Goal: Task Accomplishment & Management: Use online tool/utility

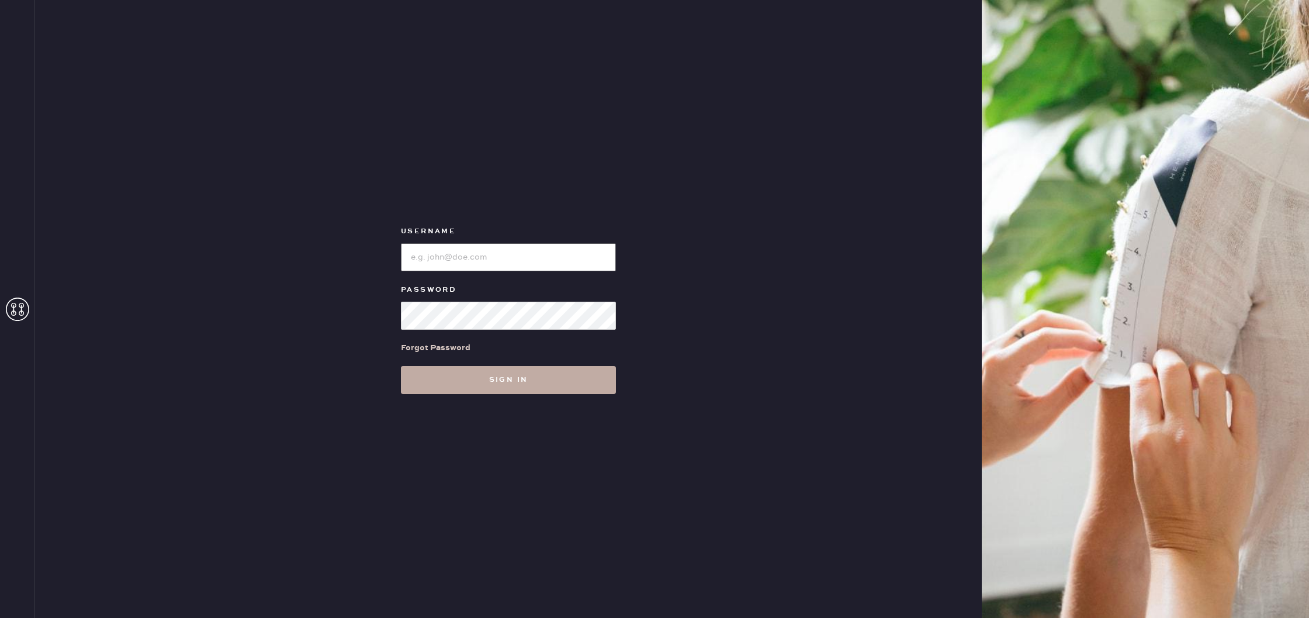
type input "reformationuppereastside"
click at [497, 388] on button "Sign in" at bounding box center [508, 380] width 215 height 28
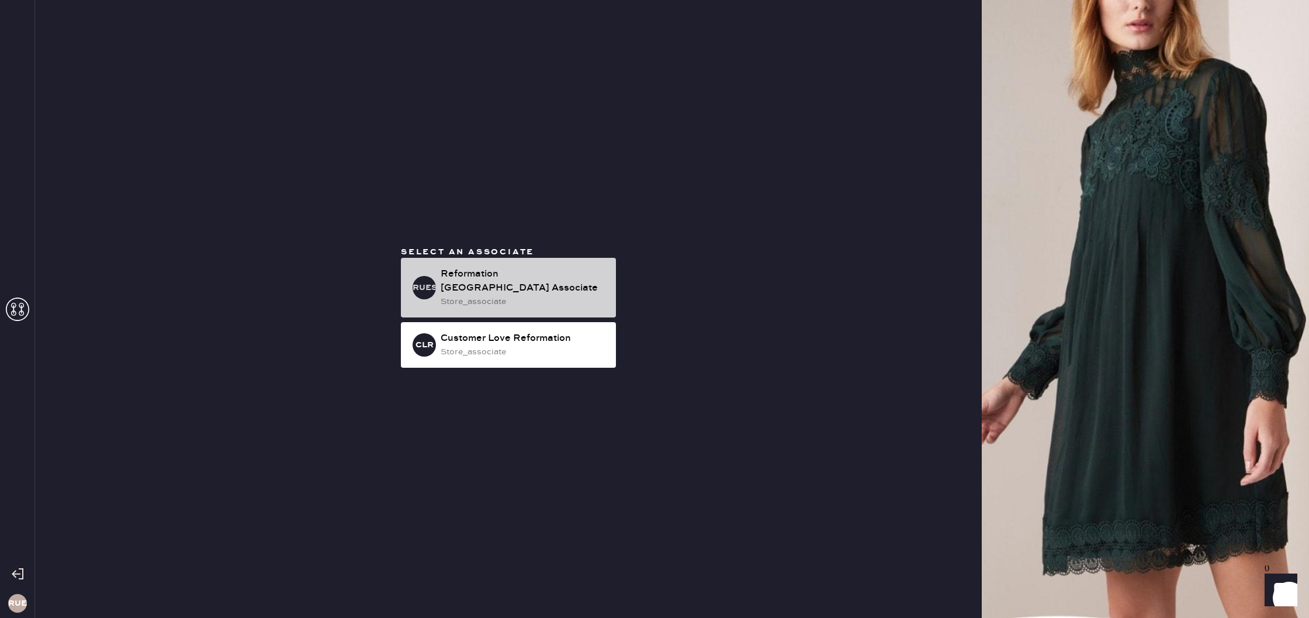
click at [538, 270] on div "Reformation [GEOGRAPHIC_DATA] Associate" at bounding box center [524, 281] width 166 height 28
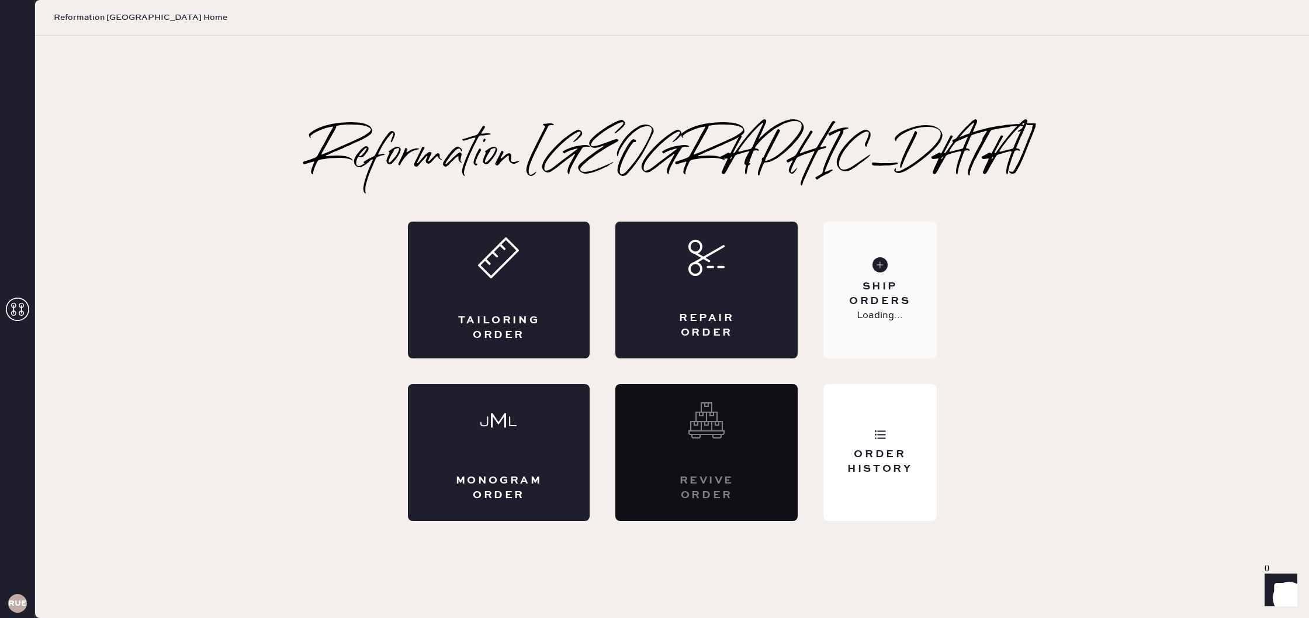
click at [875, 294] on div "Ship Orders" at bounding box center [880, 293] width 94 height 29
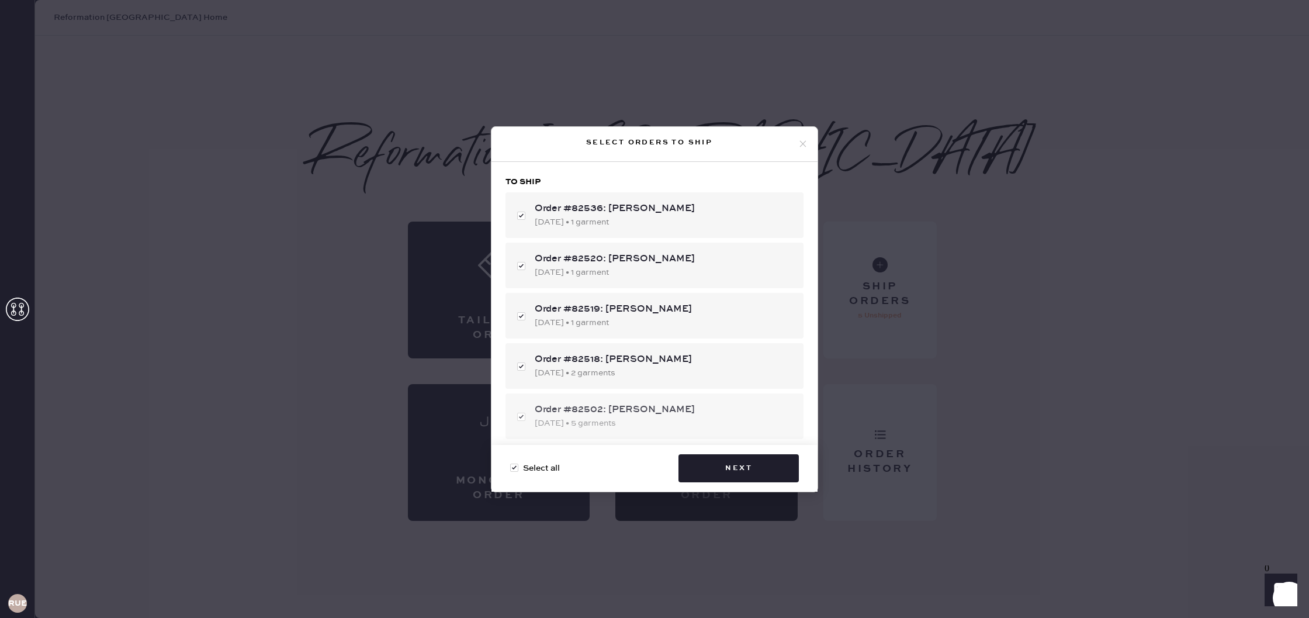
scroll to position [74, 0]
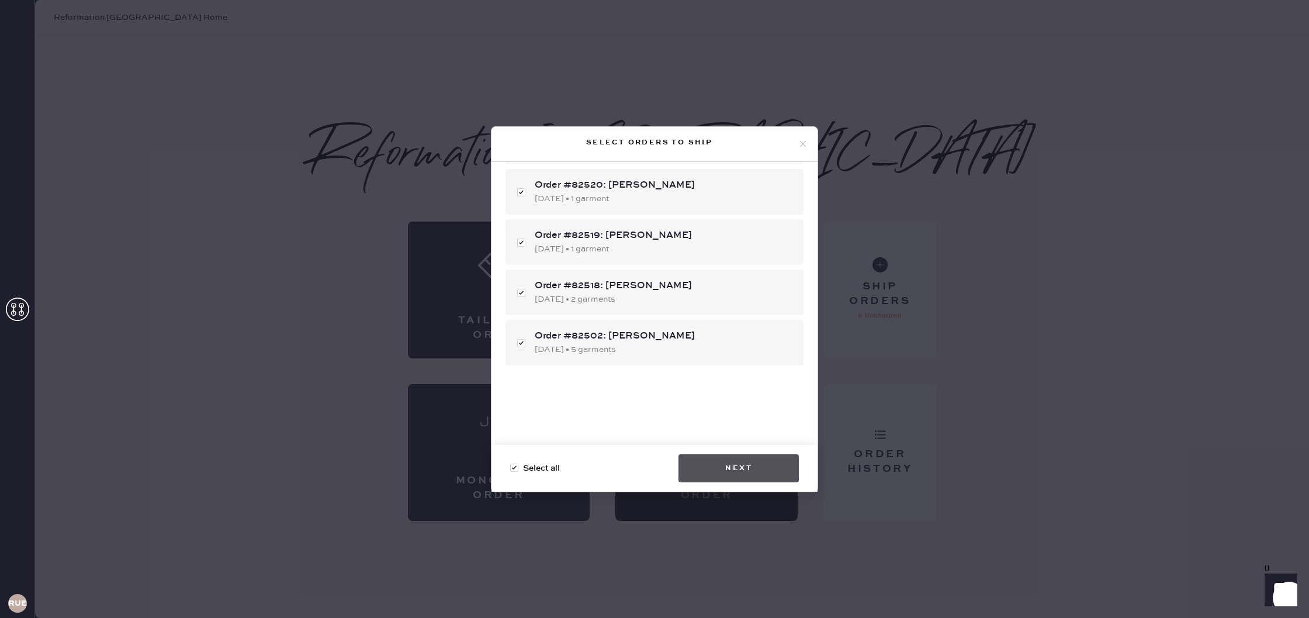
click at [745, 465] on button "Next" at bounding box center [739, 468] width 120 height 28
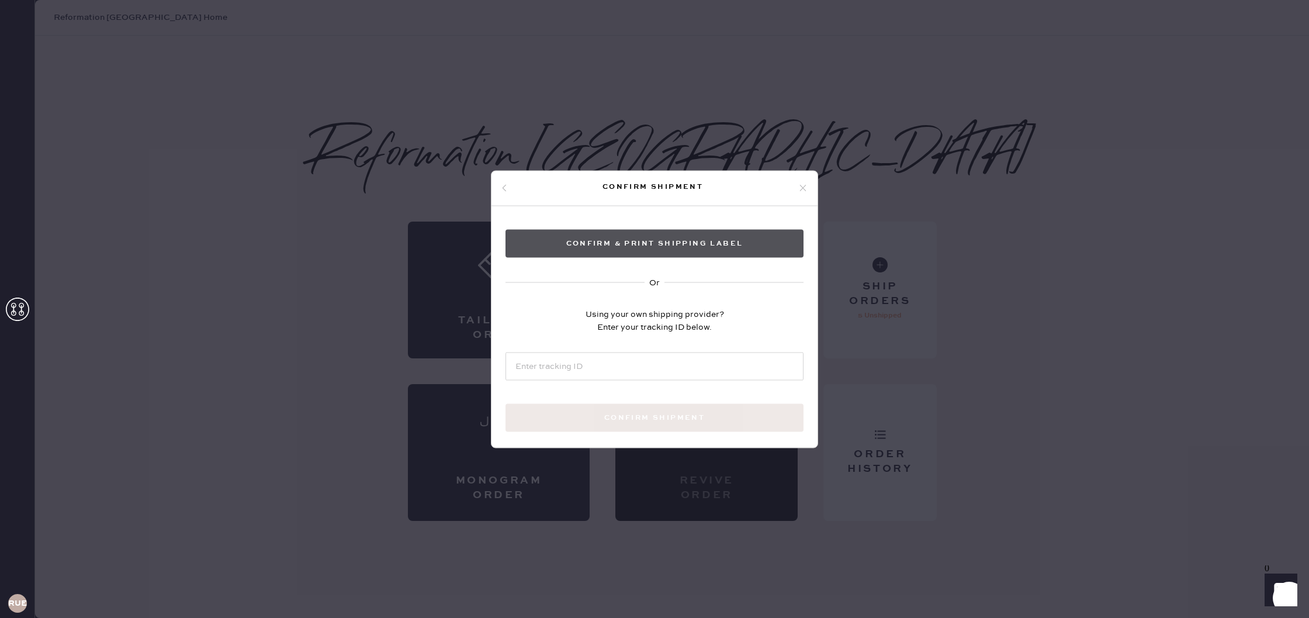
click at [683, 236] on button "Confirm & Print shipping label" at bounding box center [655, 243] width 298 height 28
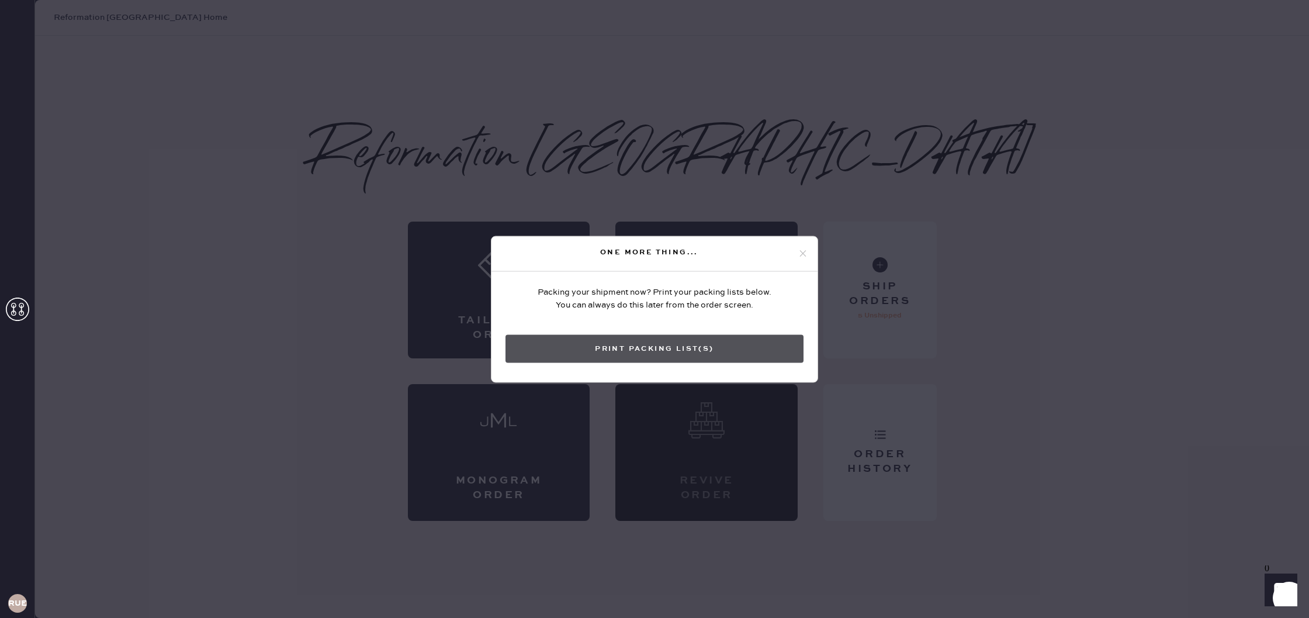
click at [704, 345] on button "Print Packing List(s)" at bounding box center [655, 348] width 298 height 28
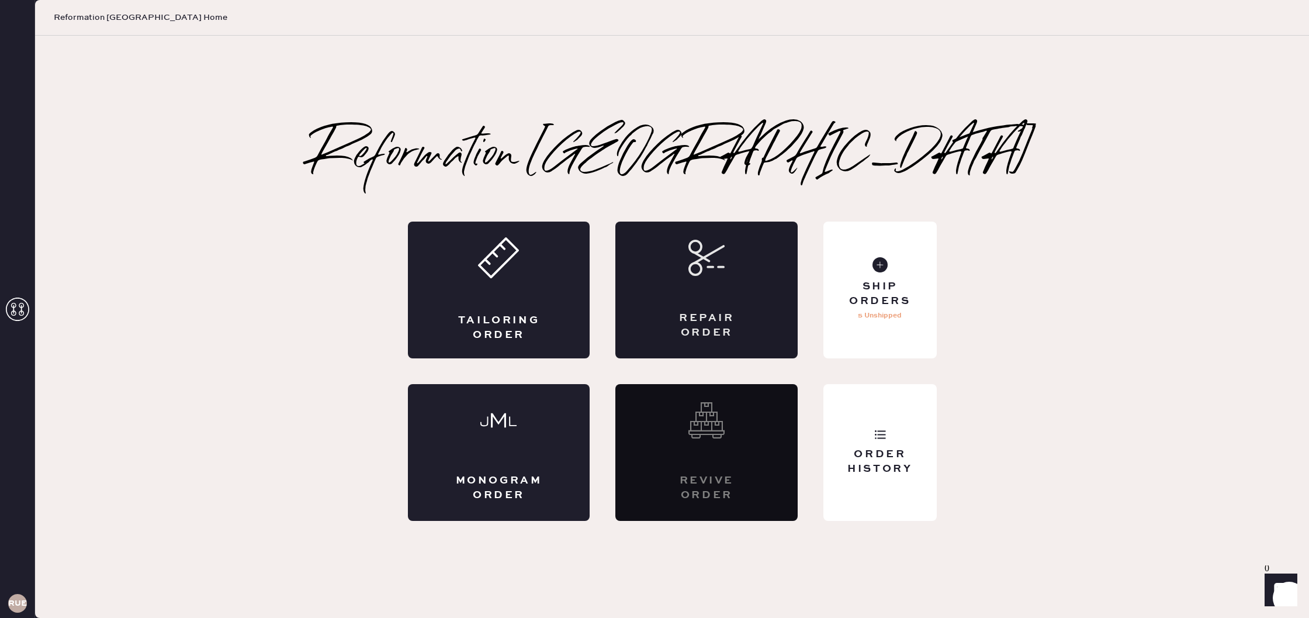
scroll to position [0, 0]
click at [893, 437] on div "Order History" at bounding box center [880, 452] width 113 height 137
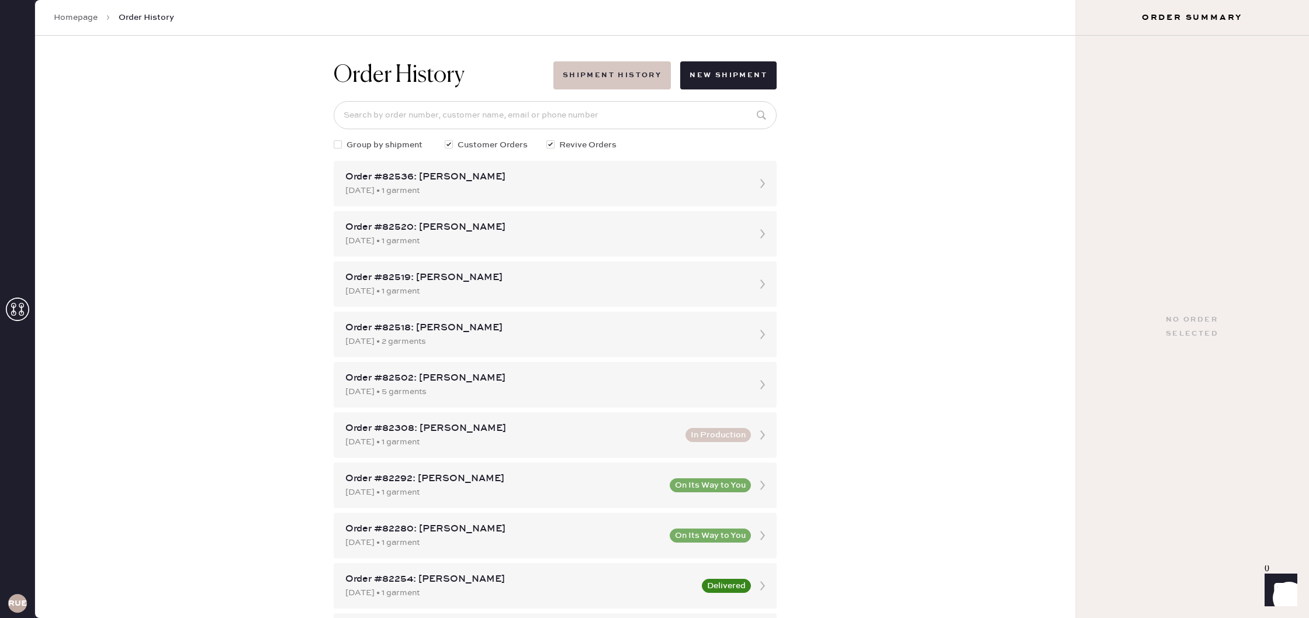
click at [588, 78] on button "Shipment History" at bounding box center [612, 75] width 117 height 28
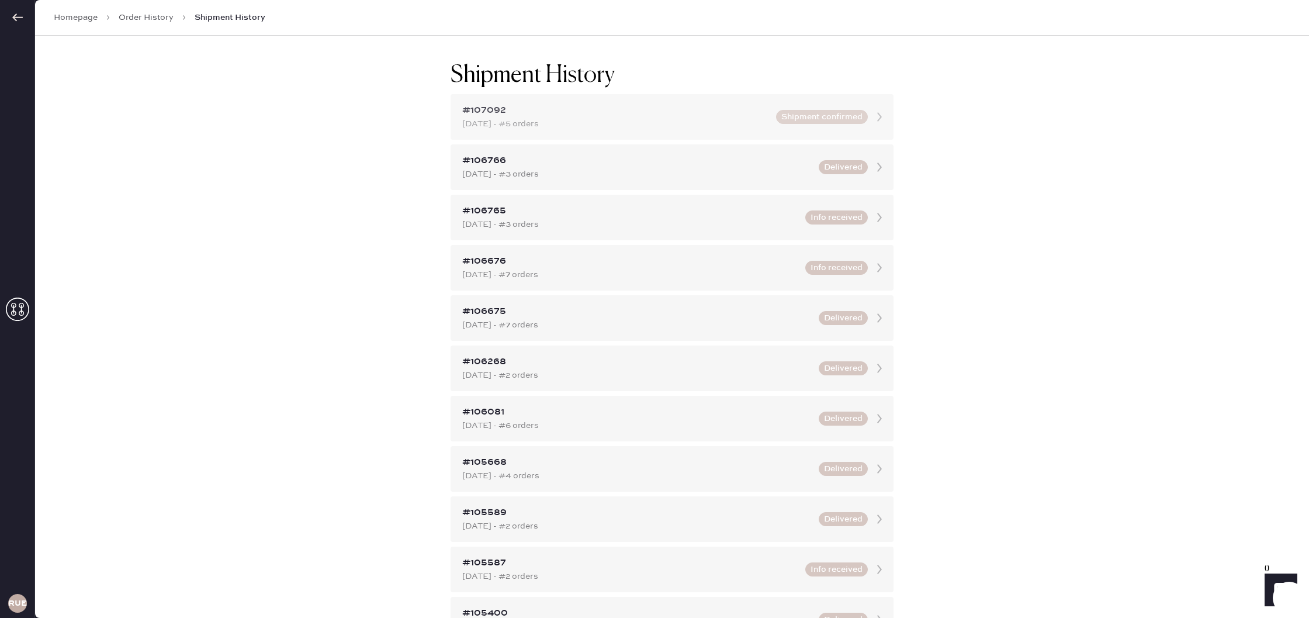
click at [619, 117] on div "[DATE] - #5 orders" at bounding box center [615, 123] width 307 height 13
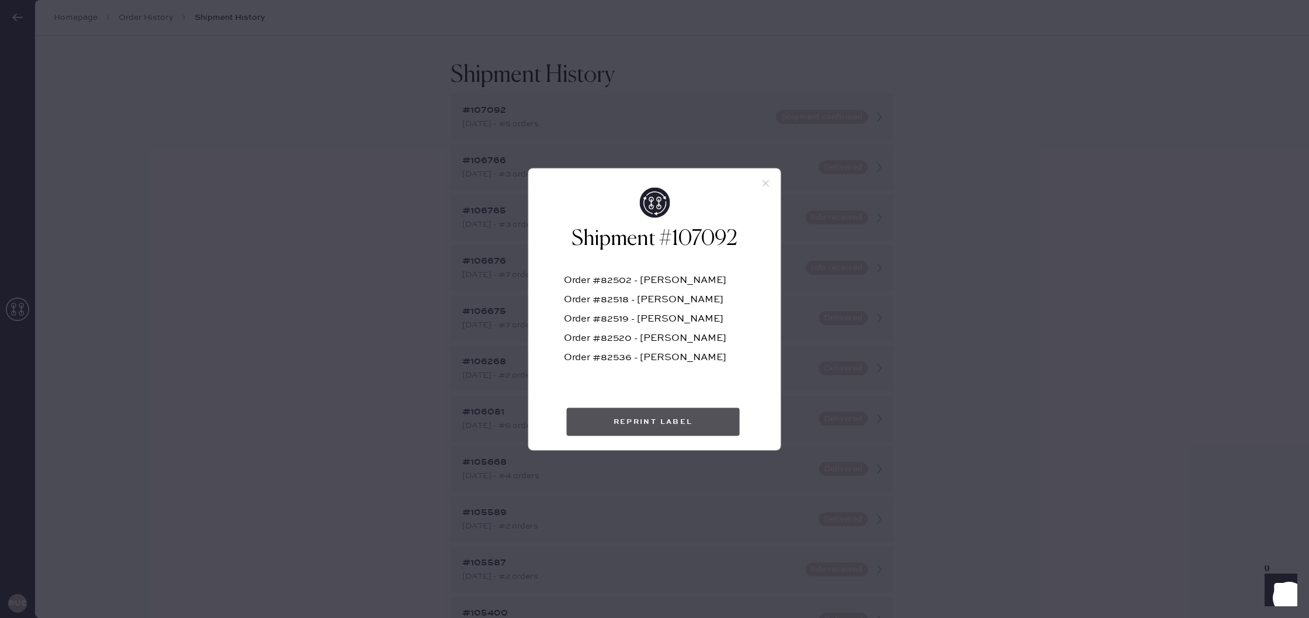
click at [671, 428] on button "Reprint Label" at bounding box center [653, 421] width 173 height 28
